Goal: Browse casually: Explore the website without a specific task or goal

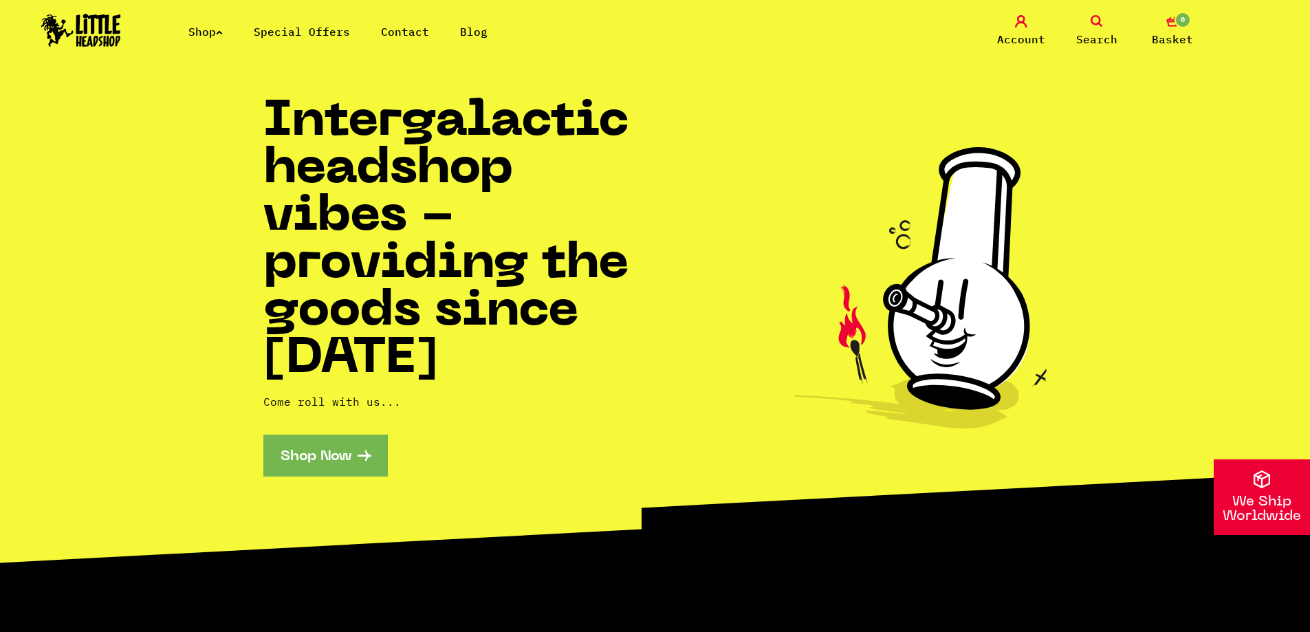
click at [335, 455] on link "Shop Now" at bounding box center [325, 456] width 124 height 42
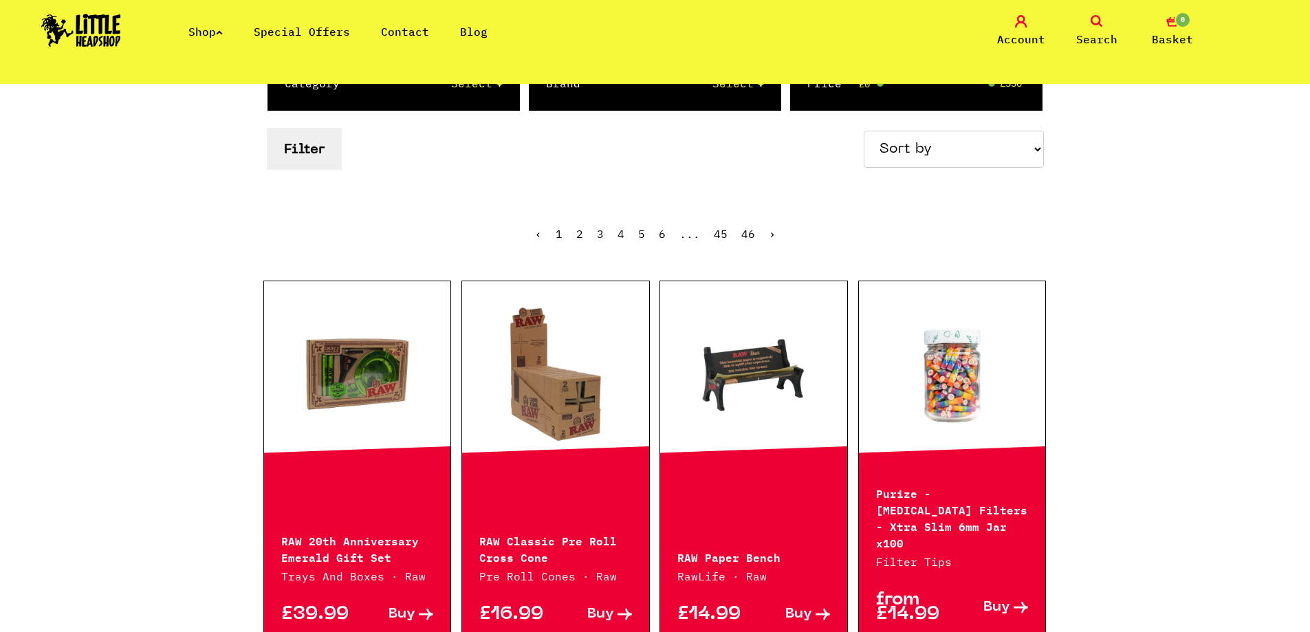
scroll to position [138, 0]
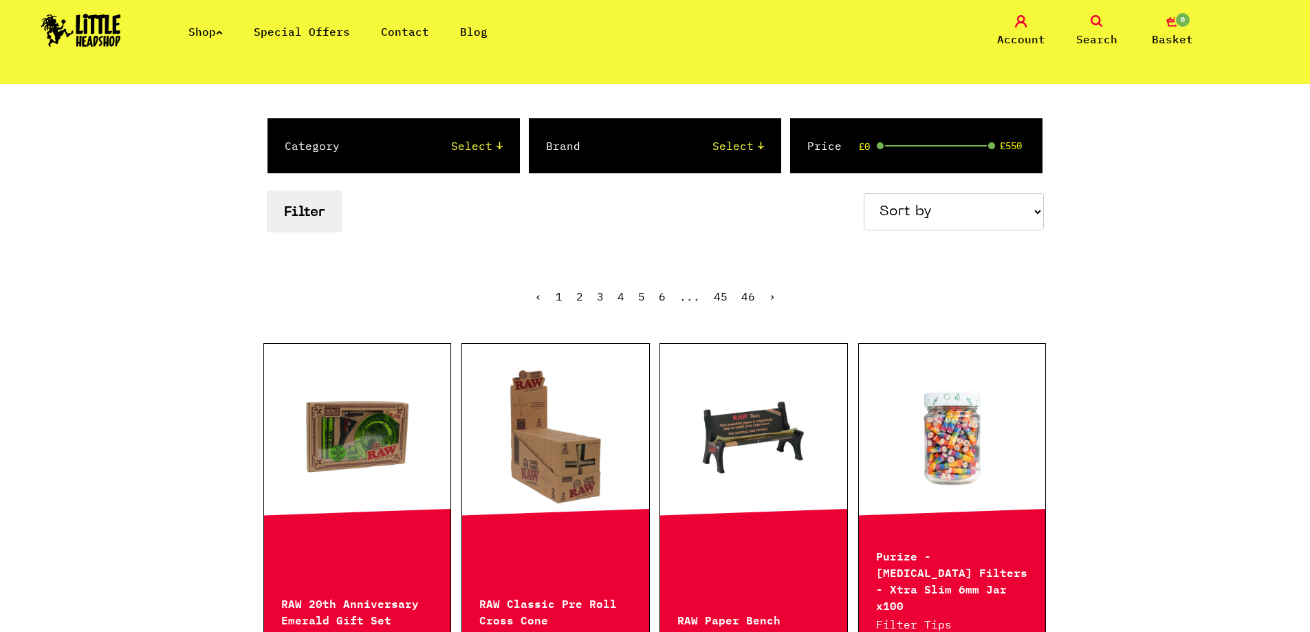
click at [215, 38] on link "Shop" at bounding box center [205, 32] width 34 height 14
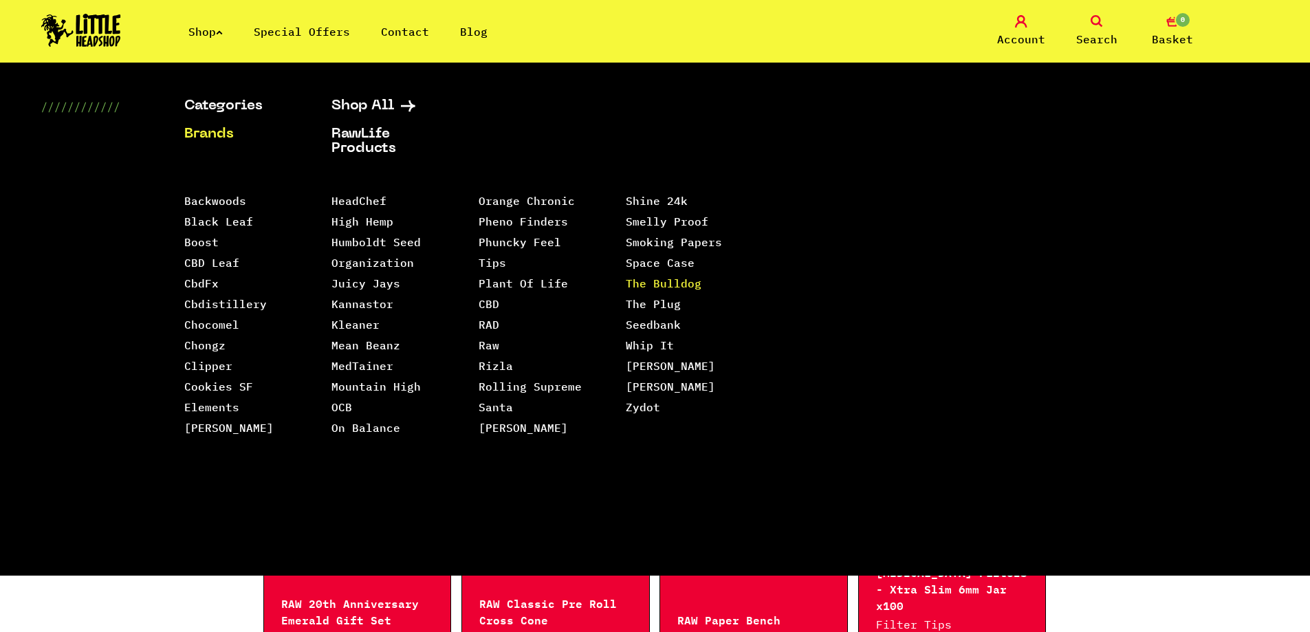
click at [680, 276] on link "The Bulldog" at bounding box center [664, 283] width 76 height 14
click at [360, 279] on link "Juicy Jays" at bounding box center [365, 283] width 69 height 14
click at [364, 389] on link "Mountain High" at bounding box center [375, 387] width 89 height 14
click at [203, 358] on li "Clipper" at bounding box center [240, 366] width 113 height 21
click at [209, 364] on link "Clipper" at bounding box center [208, 366] width 48 height 14
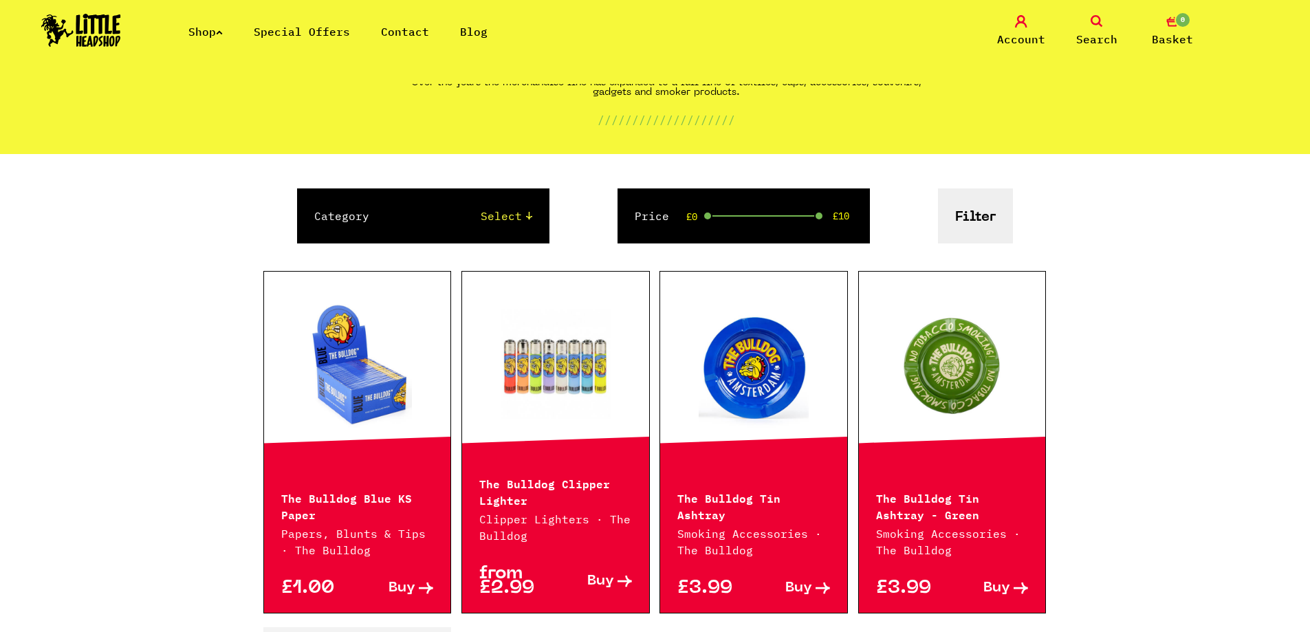
scroll to position [118, 0]
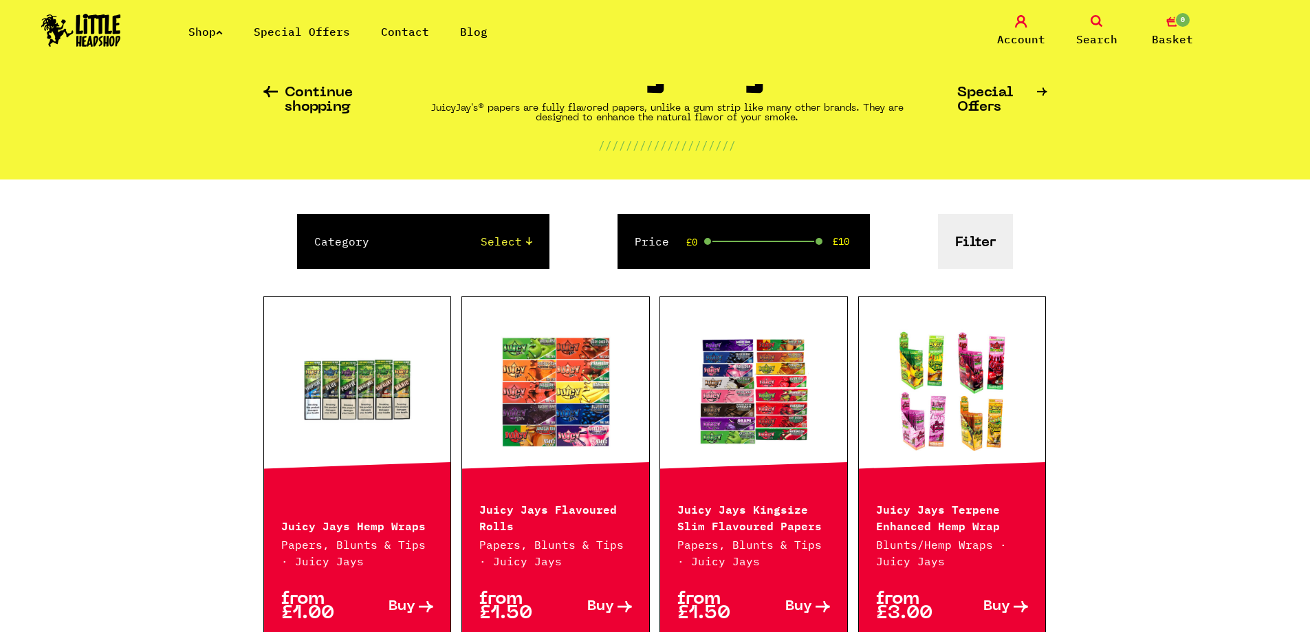
scroll to position [69, 0]
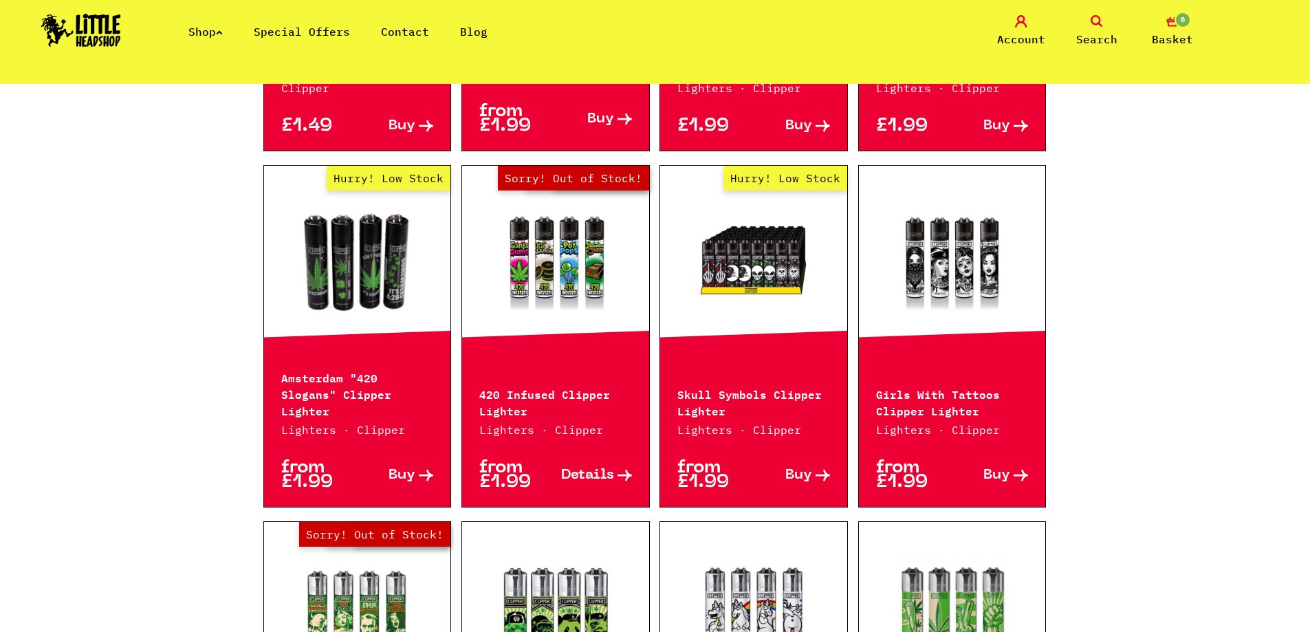
scroll to position [619, 0]
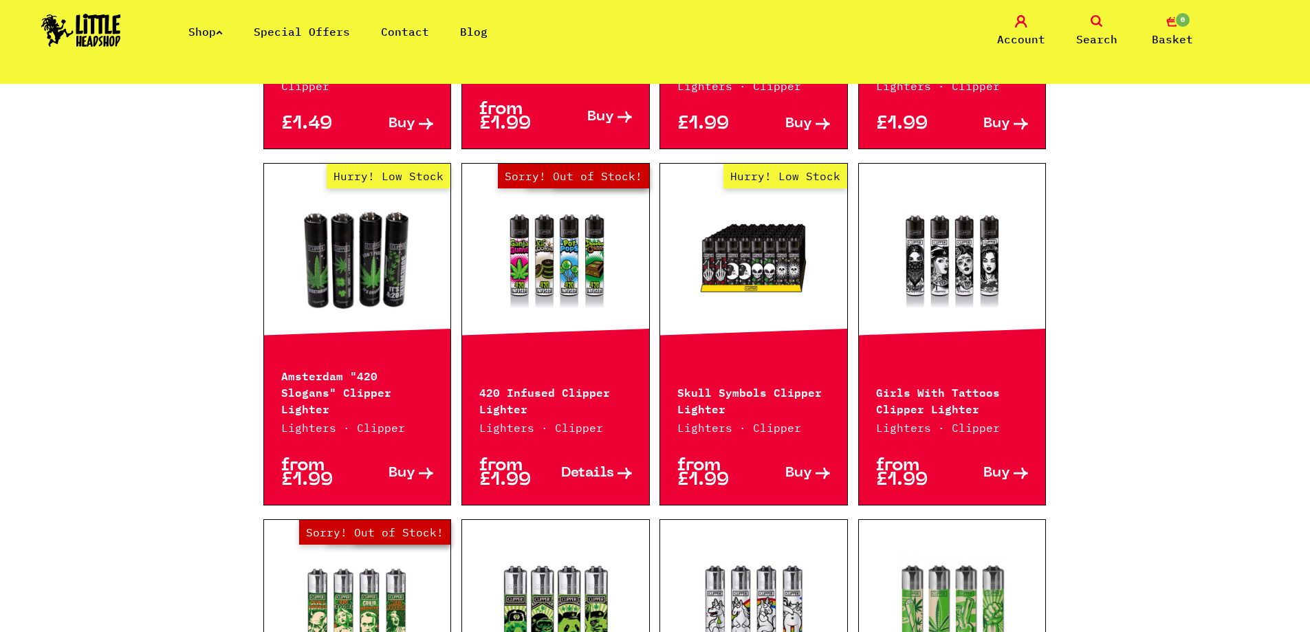
click at [215, 32] on link "Shop" at bounding box center [205, 32] width 34 height 14
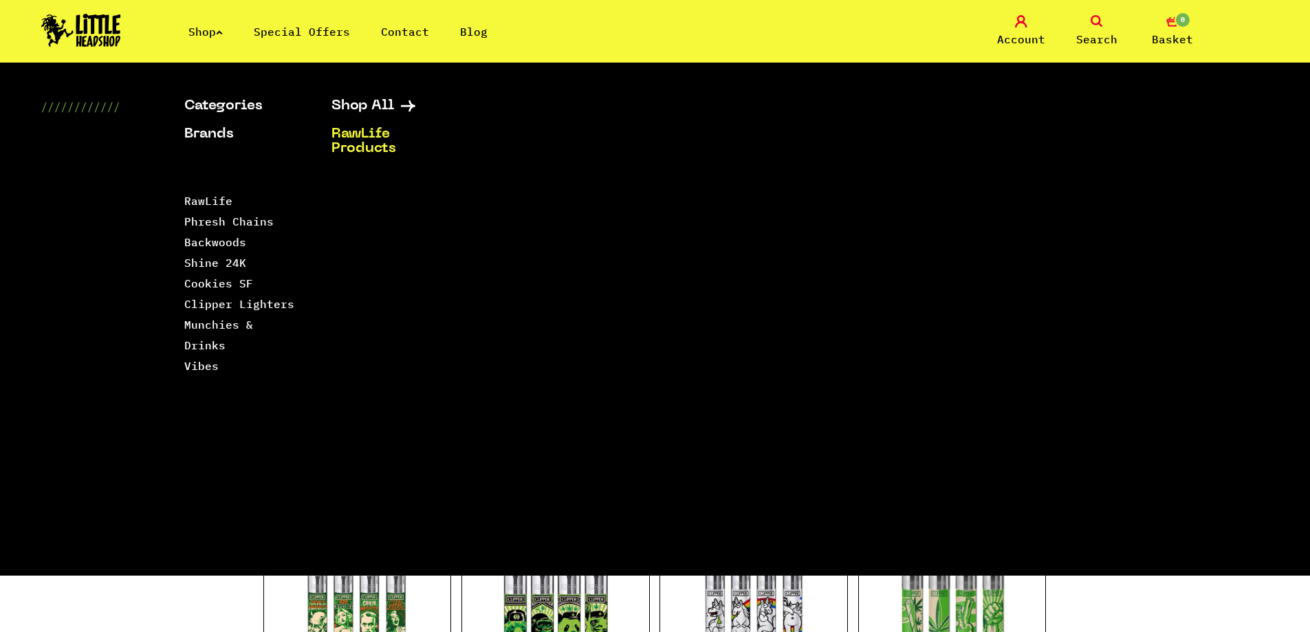
click at [221, 36] on link "Shop" at bounding box center [205, 32] width 34 height 14
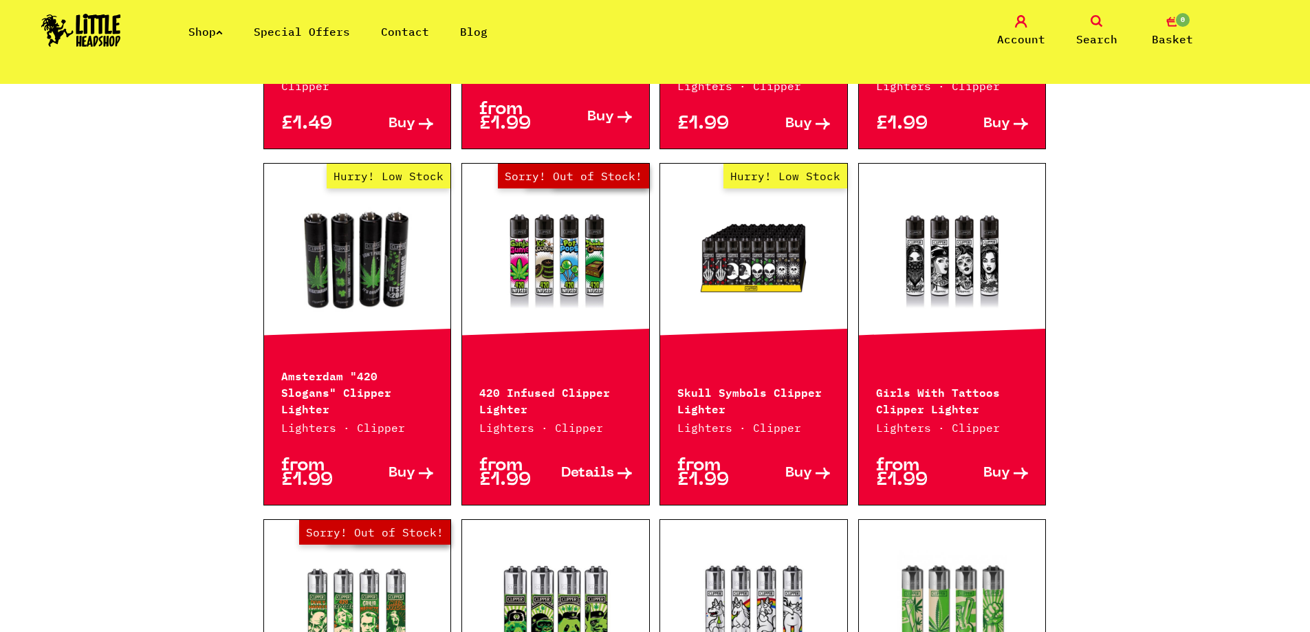
click at [221, 36] on link "Shop" at bounding box center [205, 32] width 34 height 14
